Goal: Find contact information: Find contact information

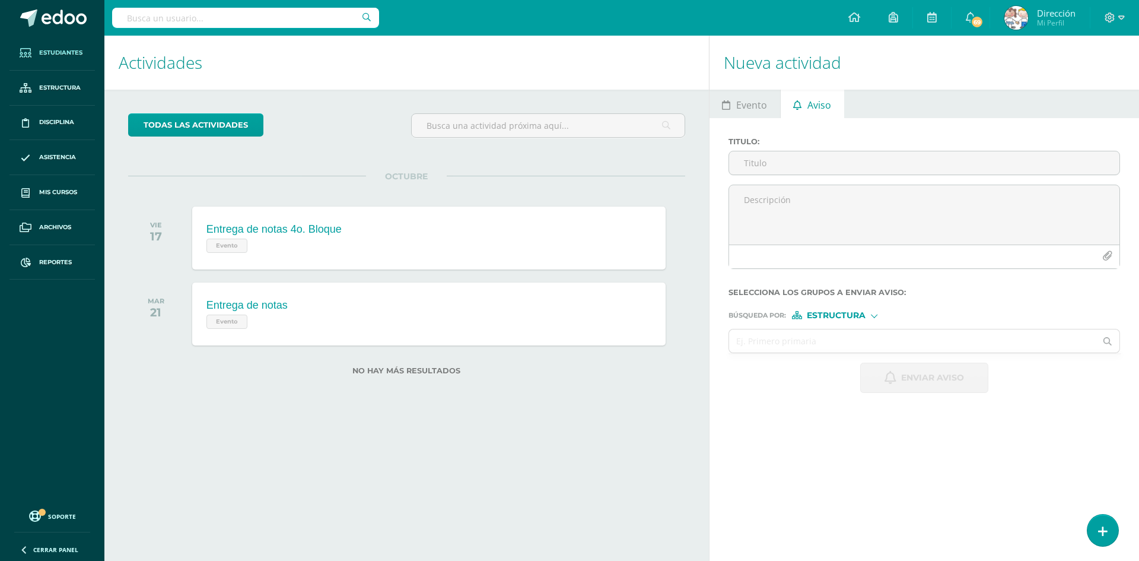
click at [76, 56] on span "Estudiantes" at bounding box center [60, 52] width 43 height 9
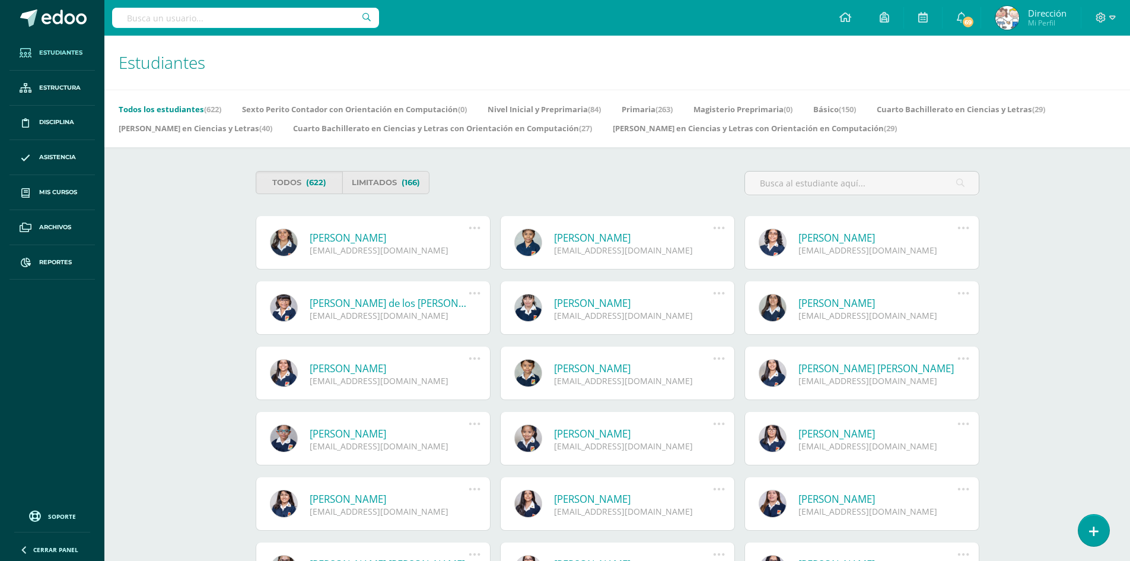
click at [311, 16] on input "text" at bounding box center [245, 18] width 267 height 20
click at [796, 182] on input "text" at bounding box center [862, 182] width 234 height 23
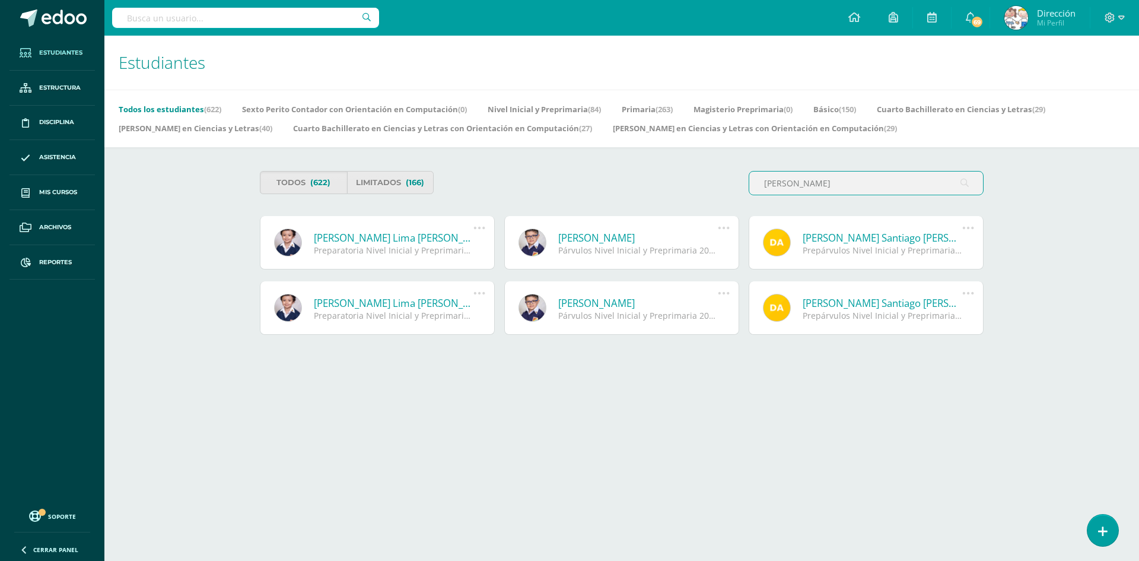
type input "thiago"
click at [394, 235] on link "[PERSON_NAME] Lima [PERSON_NAME]" at bounding box center [394, 238] width 160 height 14
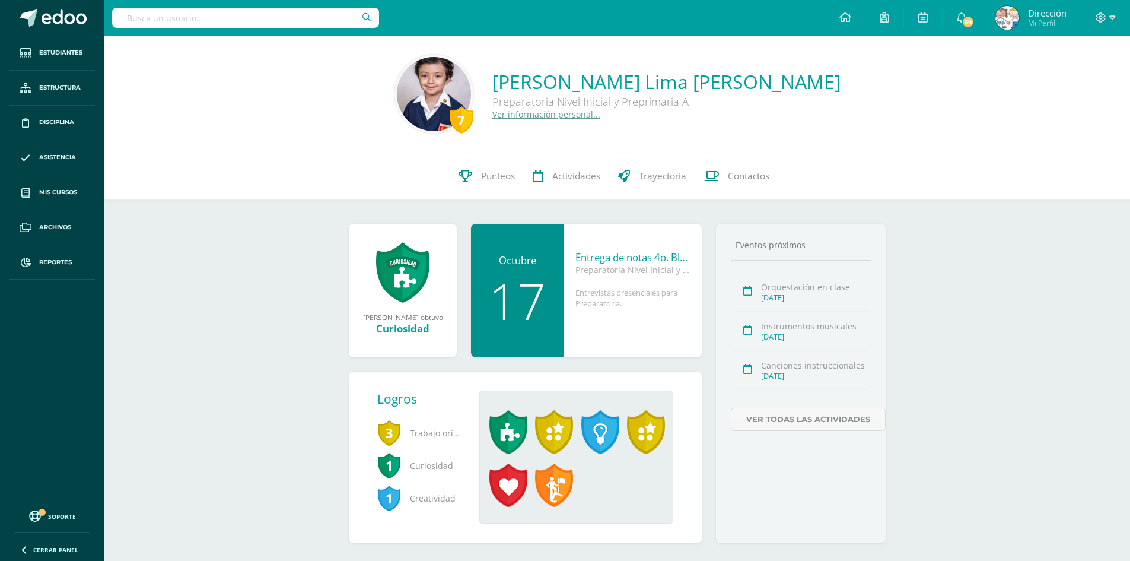
click at [582, 116] on link "Ver información personal..." at bounding box center [547, 114] width 108 height 11
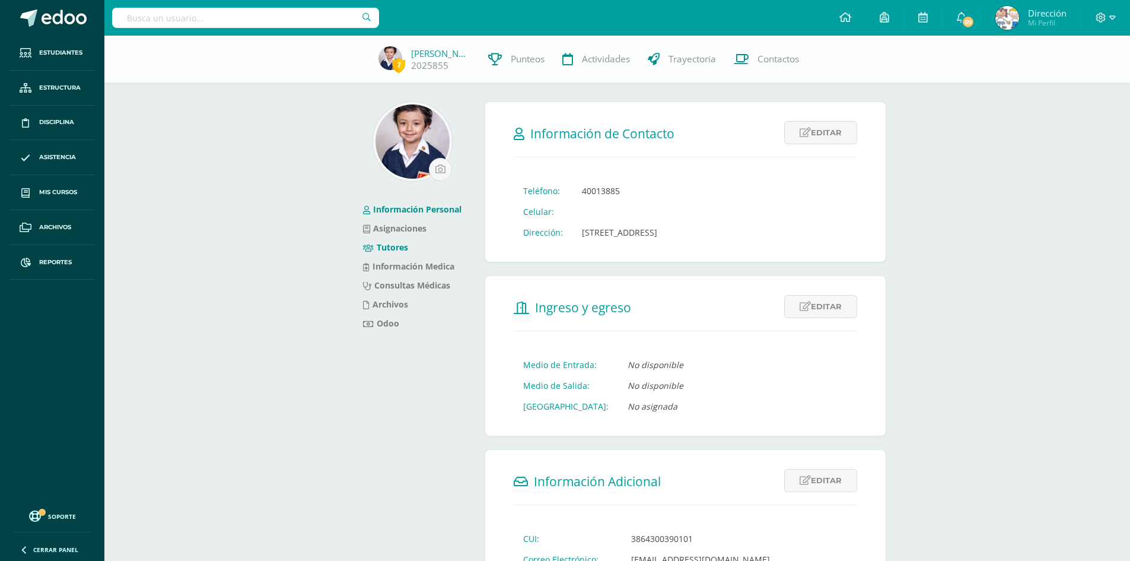
click at [399, 246] on link "Tutores" at bounding box center [385, 247] width 45 height 11
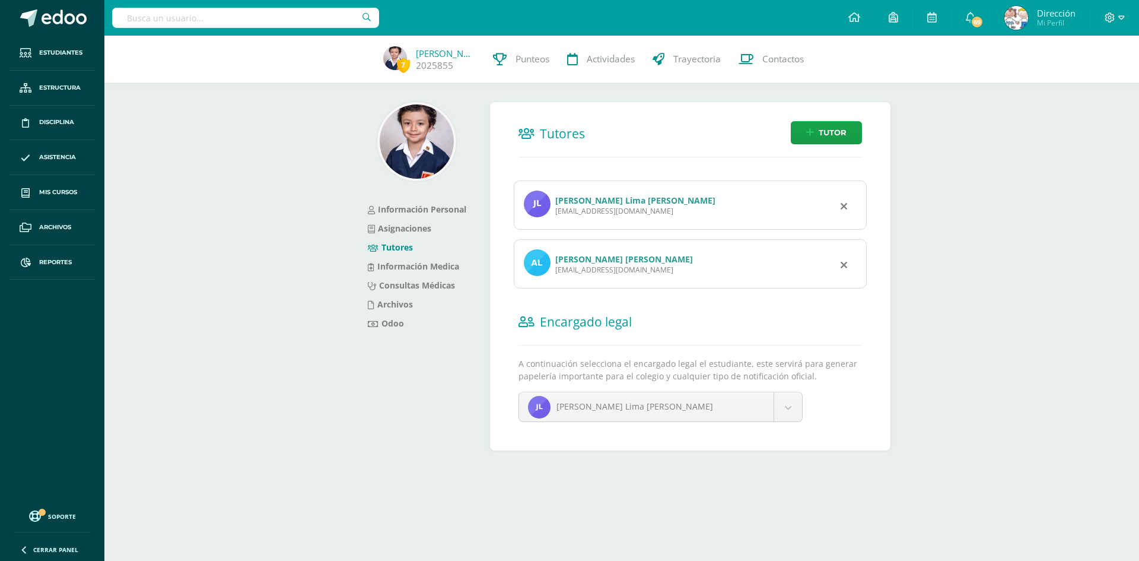
drag, startPoint x: 637, startPoint y: 212, endPoint x: 554, endPoint y: 212, distance: 83.7
click at [554, 212] on div "Joel Ricardo Lima Rodríguez joelricardo14@gmail.com" at bounding box center [690, 204] width 353 height 49
copy div "joelricardo14@gmail.com"
drag, startPoint x: 653, startPoint y: 270, endPoint x: 554, endPoint y: 272, distance: 99.1
click at [554, 272] on div "Andrea Ester Leonardo González andreaeleonadog@gmail.com" at bounding box center [690, 263] width 353 height 49
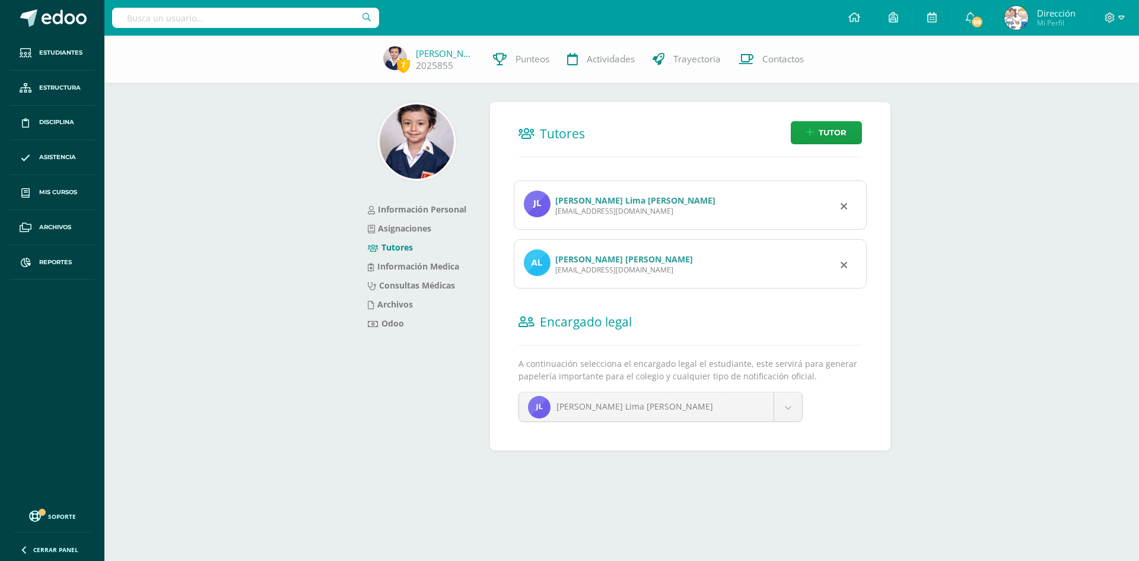
copy div "andreaeleonadog@gmail.com"
click at [787, 411] on body "Estudiantes Estructura Disciplina Asistencia Mis cursos Archivos Reportes Sopor…" at bounding box center [569, 244] width 1139 height 488
click at [665, 408] on body "Estudiantes Estructura Disciplina Asistencia Mis cursos Archivos Reportes Sopor…" at bounding box center [569, 244] width 1139 height 488
click at [439, 209] on link "Información Personal" at bounding box center [417, 209] width 99 height 11
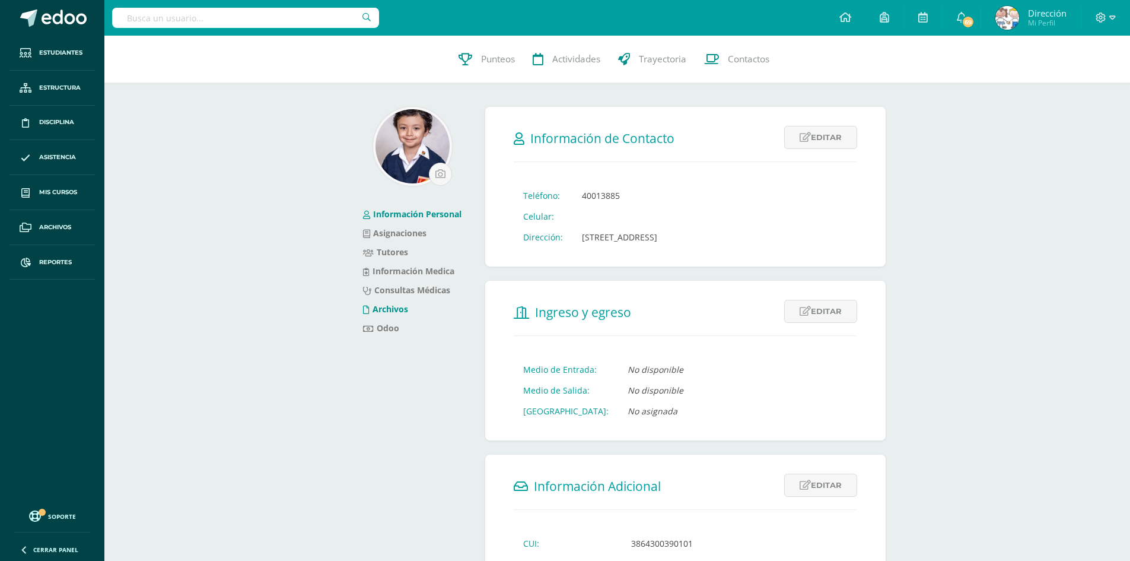
click at [393, 311] on link "Archivos" at bounding box center [385, 308] width 45 height 11
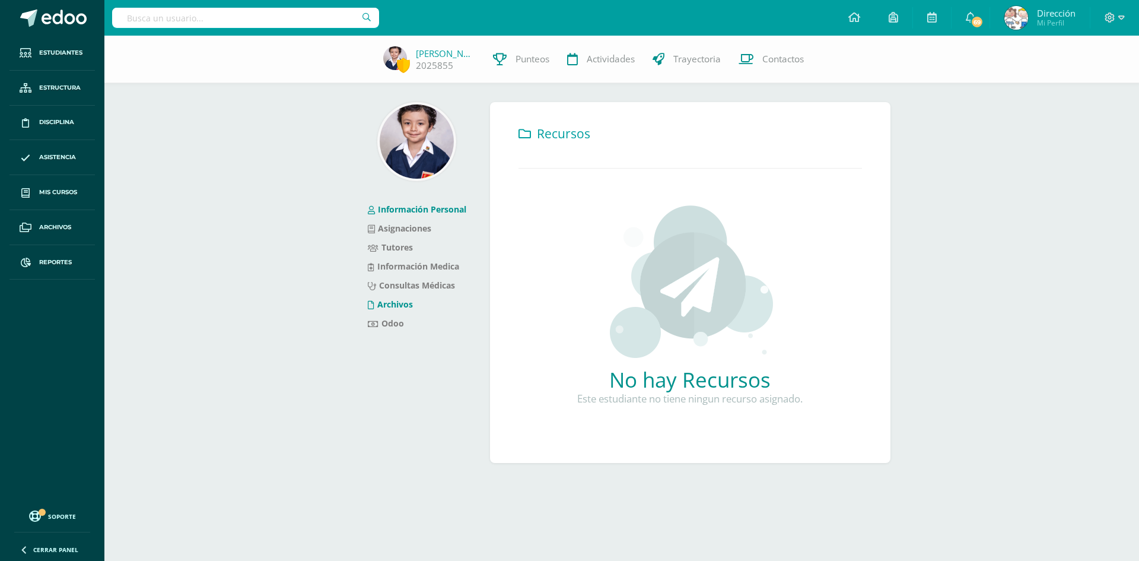
click at [446, 212] on link "Información Personal" at bounding box center [417, 209] width 99 height 11
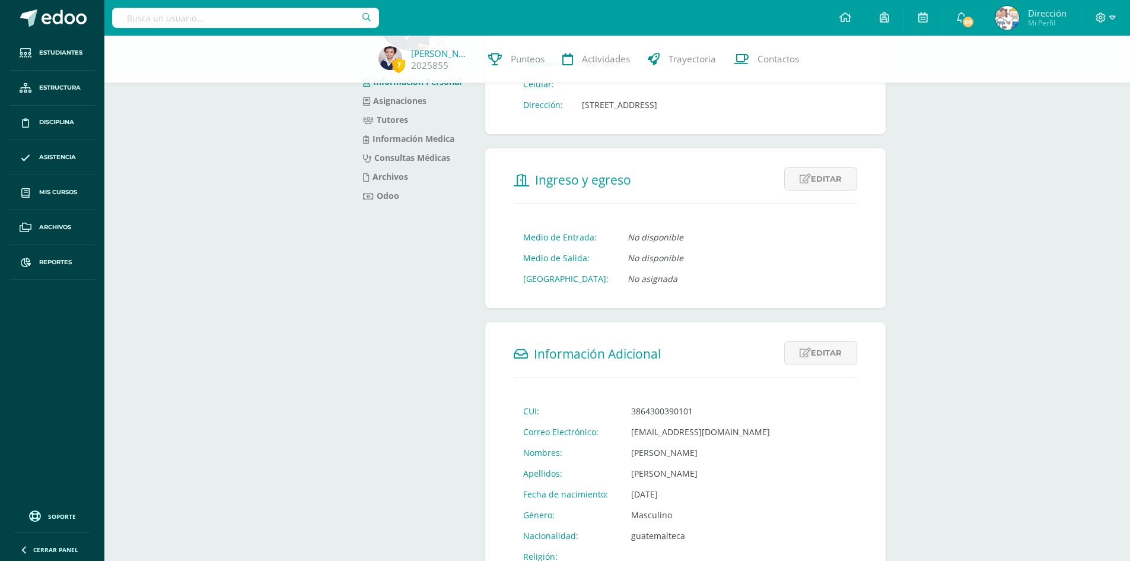
scroll to position [237, 0]
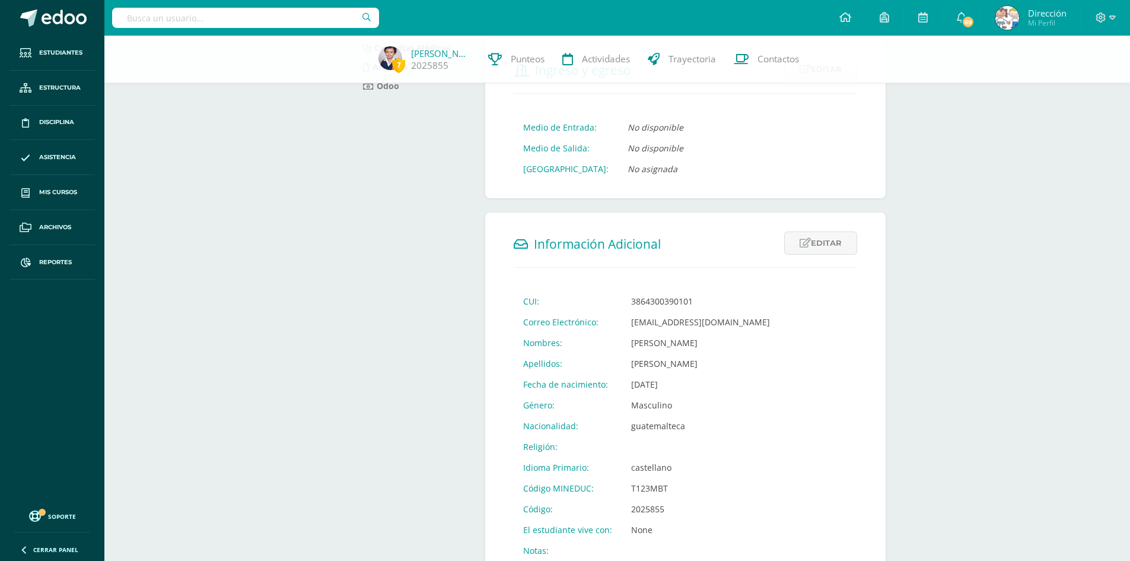
drag, startPoint x: 677, startPoint y: 383, endPoint x: 628, endPoint y: 383, distance: 48.7
click at [628, 383] on td "[DATE]" at bounding box center [701, 384] width 158 height 21
copy td "[DATE]"
click at [446, 57] on link "[PERSON_NAME]" at bounding box center [440, 53] width 59 height 12
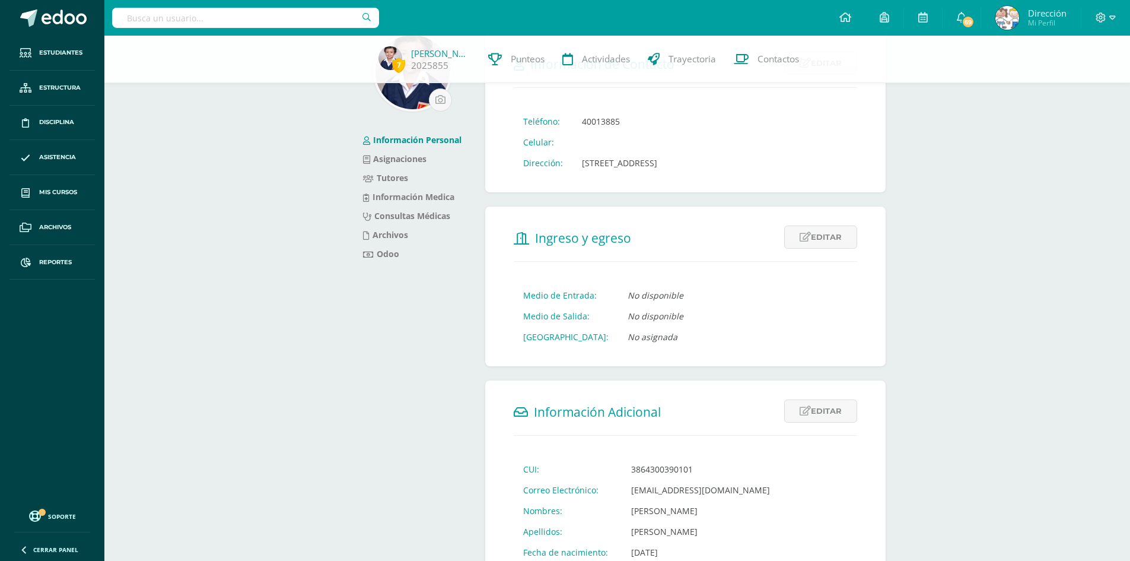
scroll to position [0, 0]
